Goal: Obtain resource: Download file/media

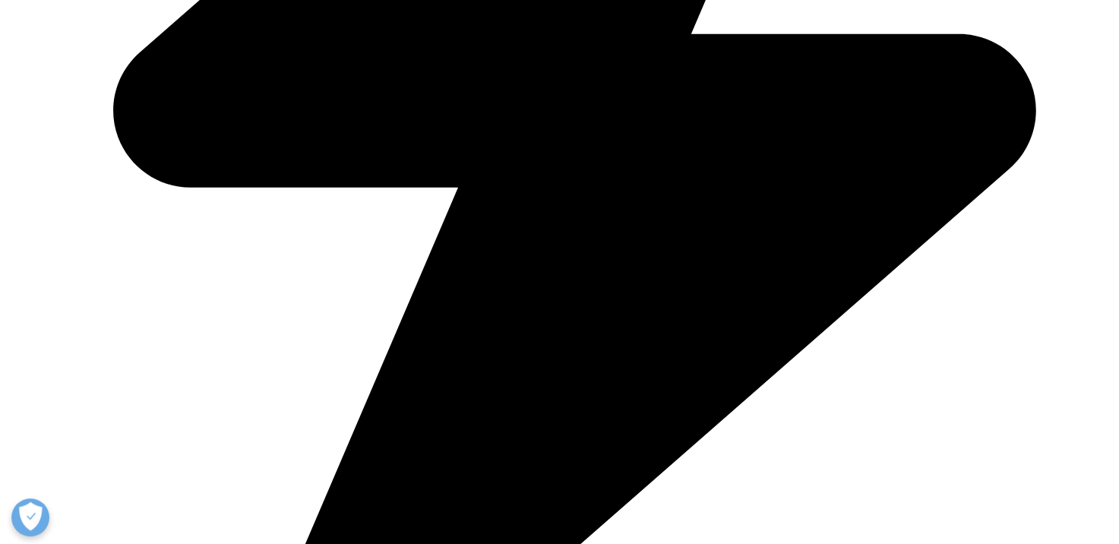
scroll to position [1301, 0]
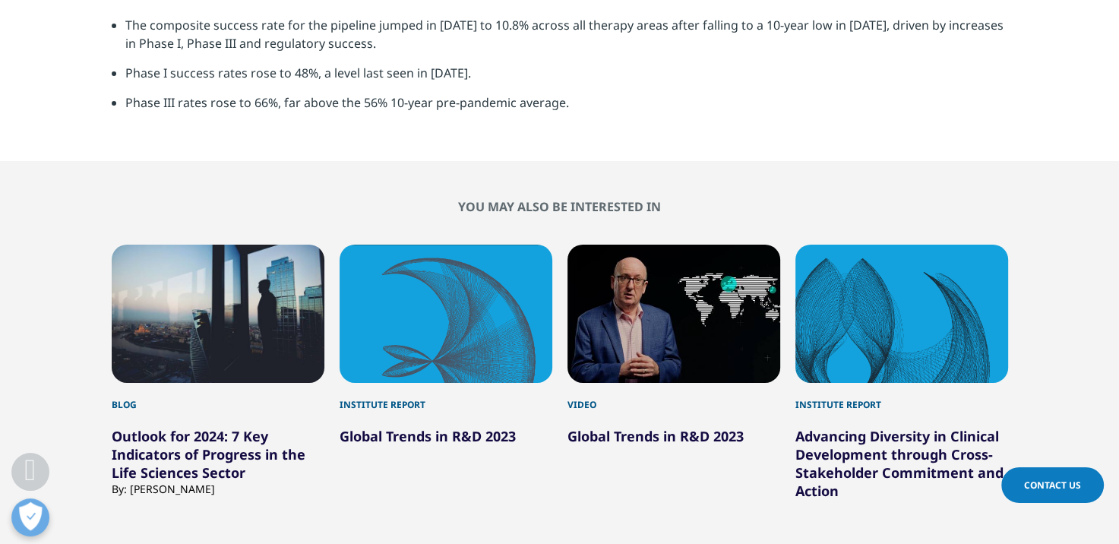
scroll to position [4869, 0]
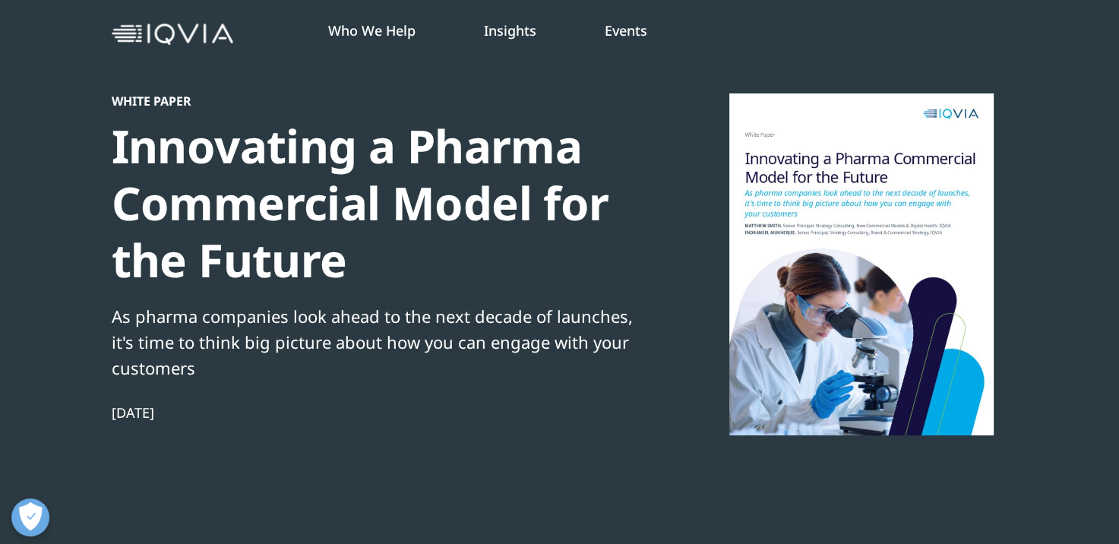
scroll to position [128, 0]
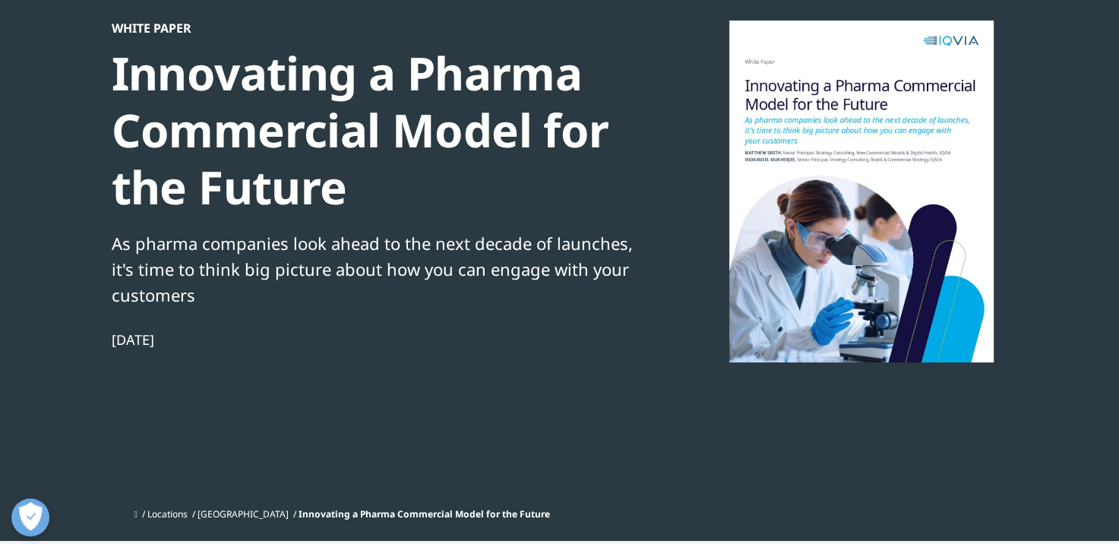
click at [265, 82] on div "Innovating a Pharma Commercial Model for the Future" at bounding box center [372, 130] width 521 height 171
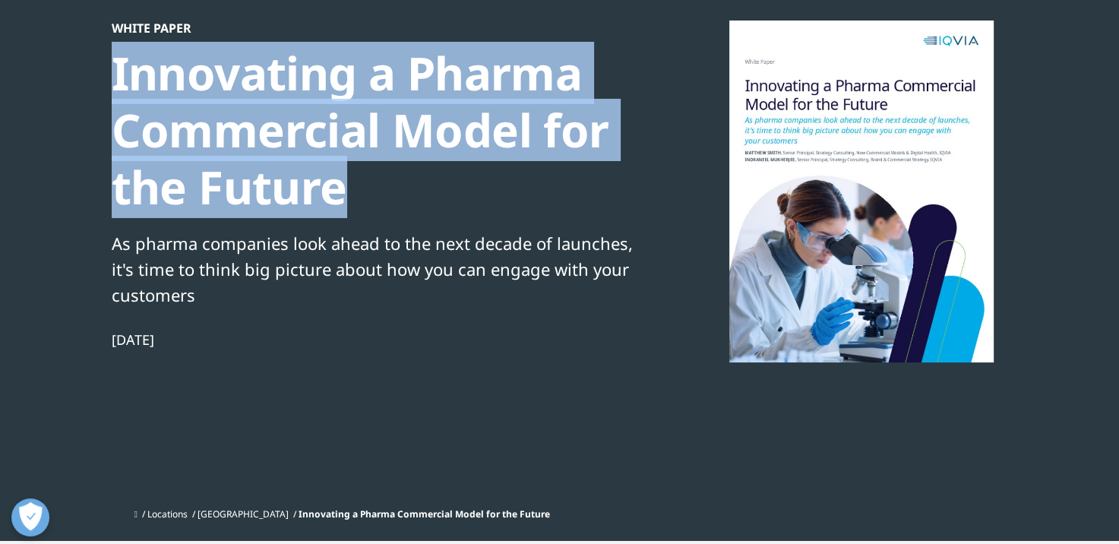
drag, startPoint x: 265, startPoint y: 82, endPoint x: 332, endPoint y: 185, distance: 123.1
click at [332, 185] on div "Innovating a Pharma Commercial Model for the Future" at bounding box center [372, 130] width 521 height 171
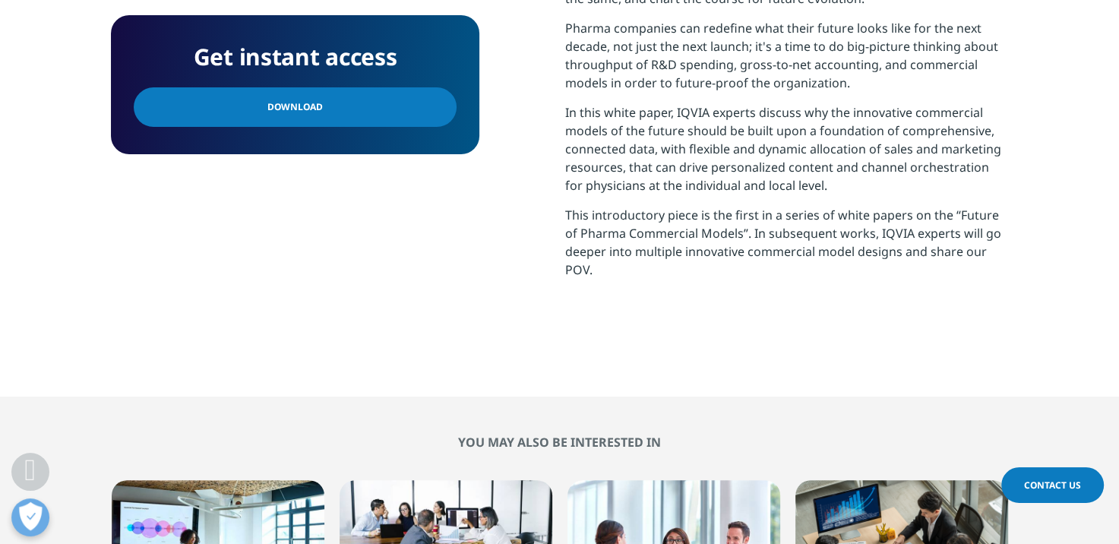
scroll to position [856, 0]
click at [330, 98] on link "Download" at bounding box center [295, 107] width 323 height 40
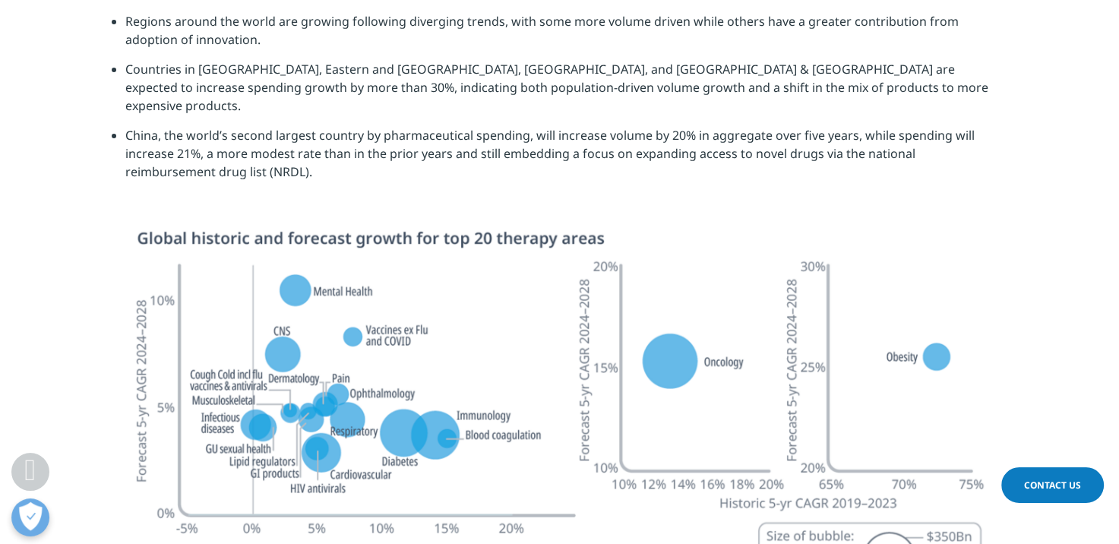
scroll to position [4495, 0]
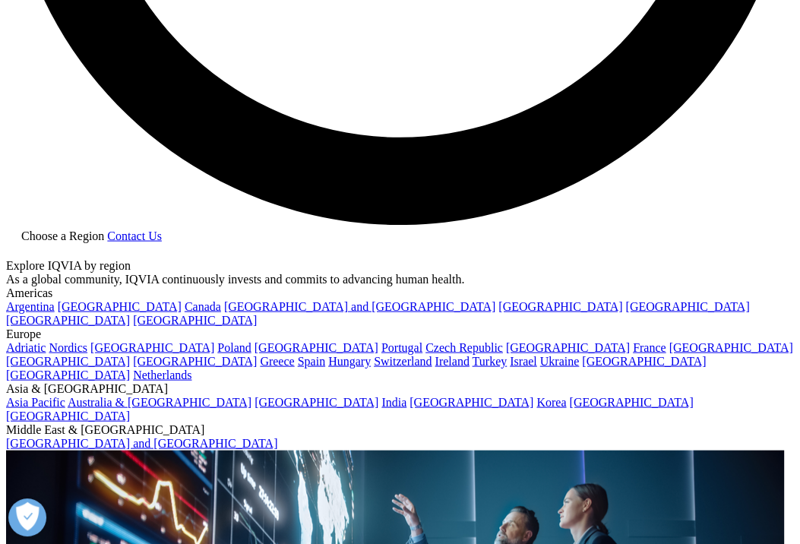
scroll to position [2141, 0]
